Goal: Check status

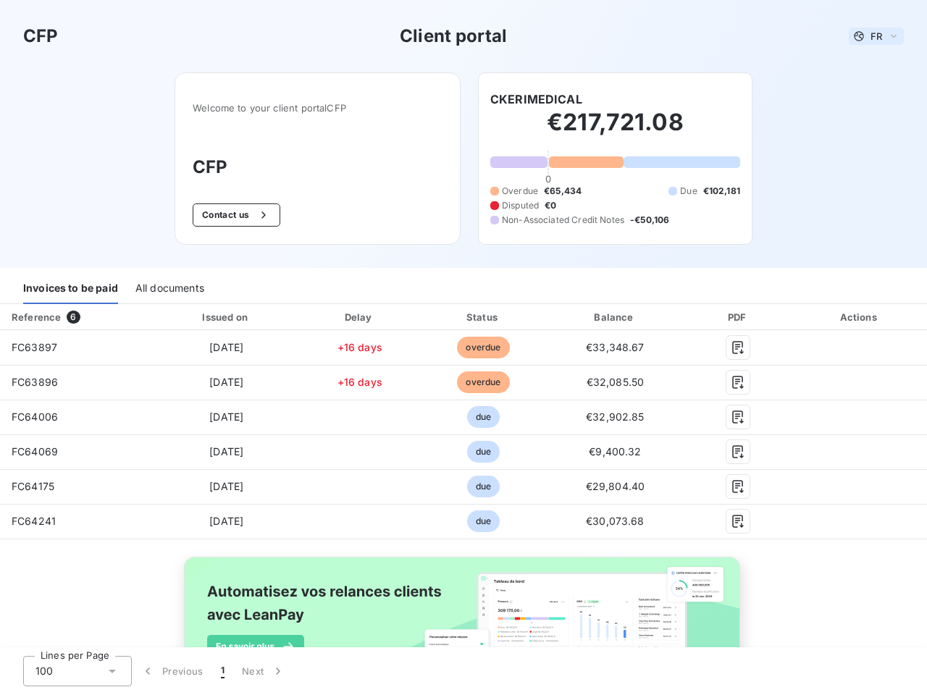
click at [870, 36] on span "FR" at bounding box center [876, 36] width 12 height 12
click at [228, 215] on button "Contact us" at bounding box center [237, 214] width 88 height 23
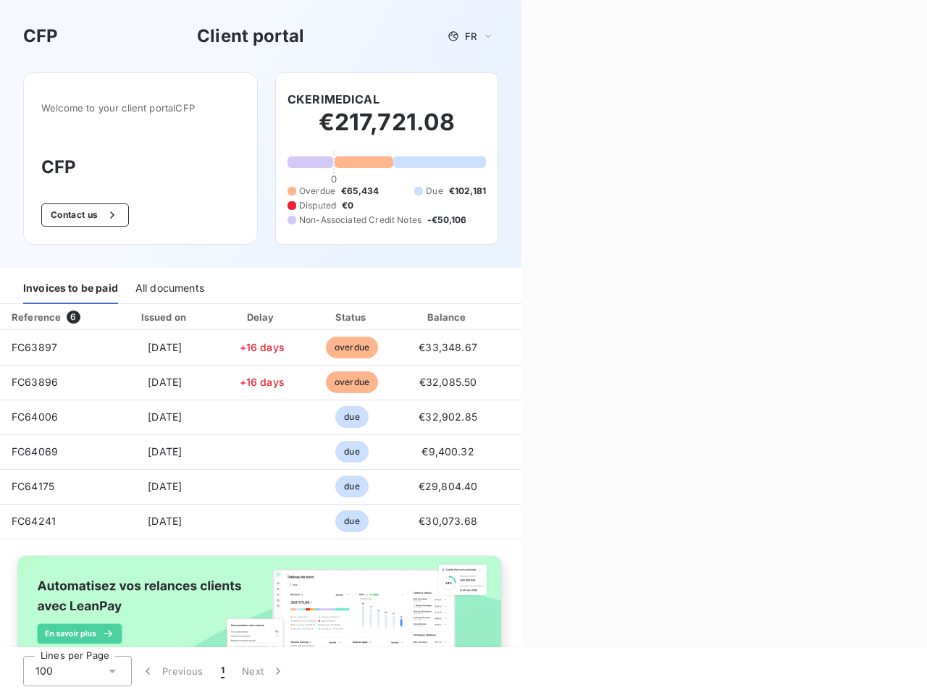
click at [530, 99] on div "Contact us Fill out the form below, and a member of our team will get back to y…" at bounding box center [724, 347] width 406 height 695
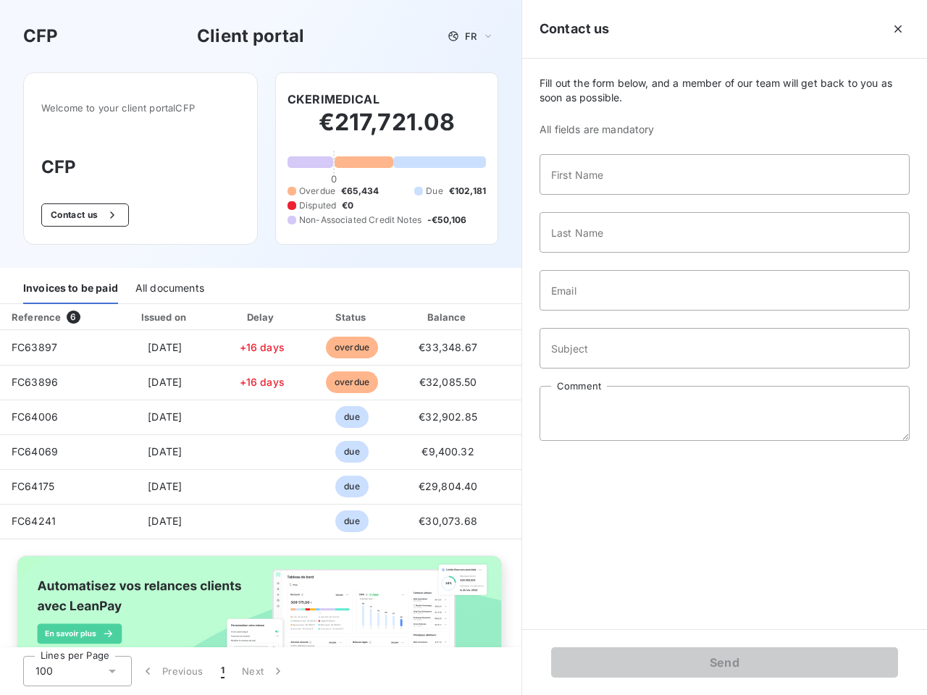
click at [70, 289] on div "Invoices to be paid" at bounding box center [70, 289] width 95 height 30
click at [169, 289] on div "All documents" at bounding box center [169, 289] width 69 height 30
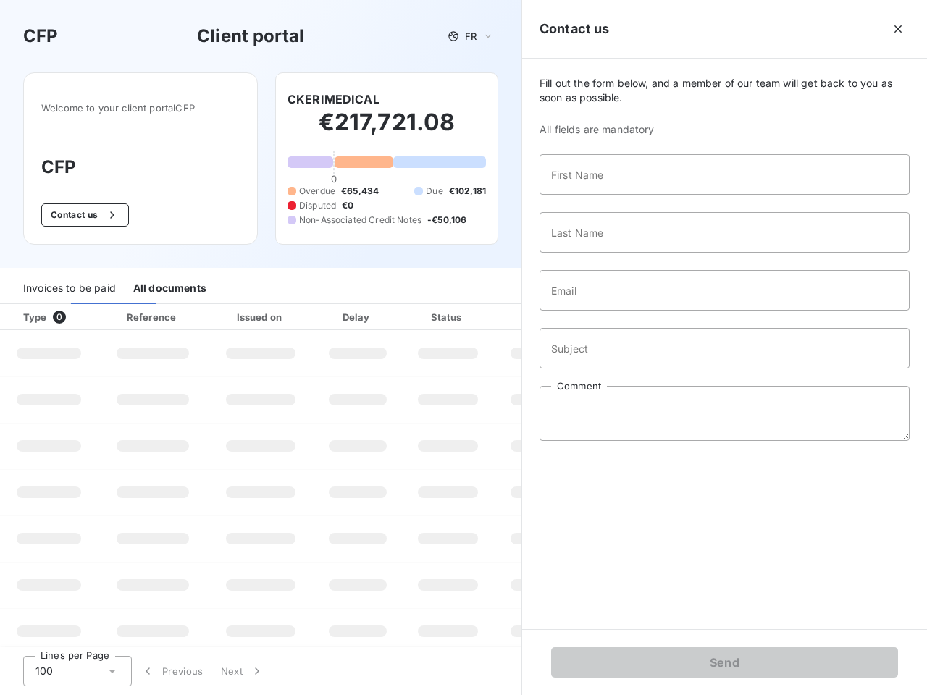
click at [75, 317] on div "Type 0" at bounding box center [54, 317] width 80 height 14
click at [223, 317] on div "Issued on" at bounding box center [261, 317] width 100 height 14
click at [354, 317] on div "Delay" at bounding box center [357, 317] width 83 height 14
click at [476, 317] on div at bounding box center [483, 317] width 14 height 14
click at [606, 317] on div "Fill out the form below, and a member of our team will get back to you as soon …" at bounding box center [724, 344] width 405 height 571
